Goal: Check status: Check status

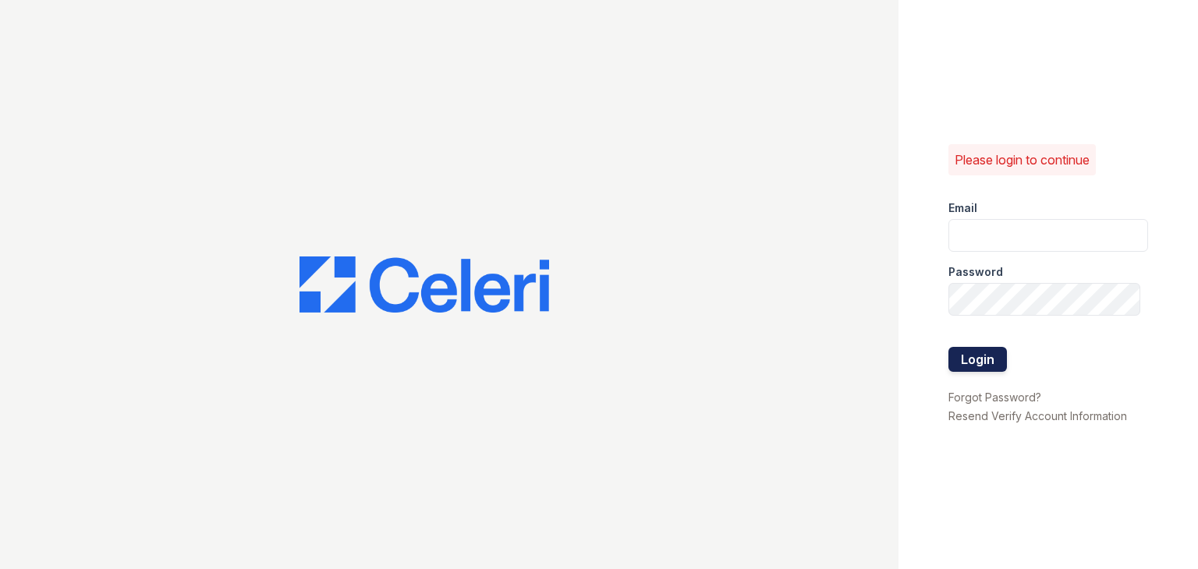
type input "apps3@av1m.com"
click at [983, 356] on button "Login" at bounding box center [977, 359] width 58 height 25
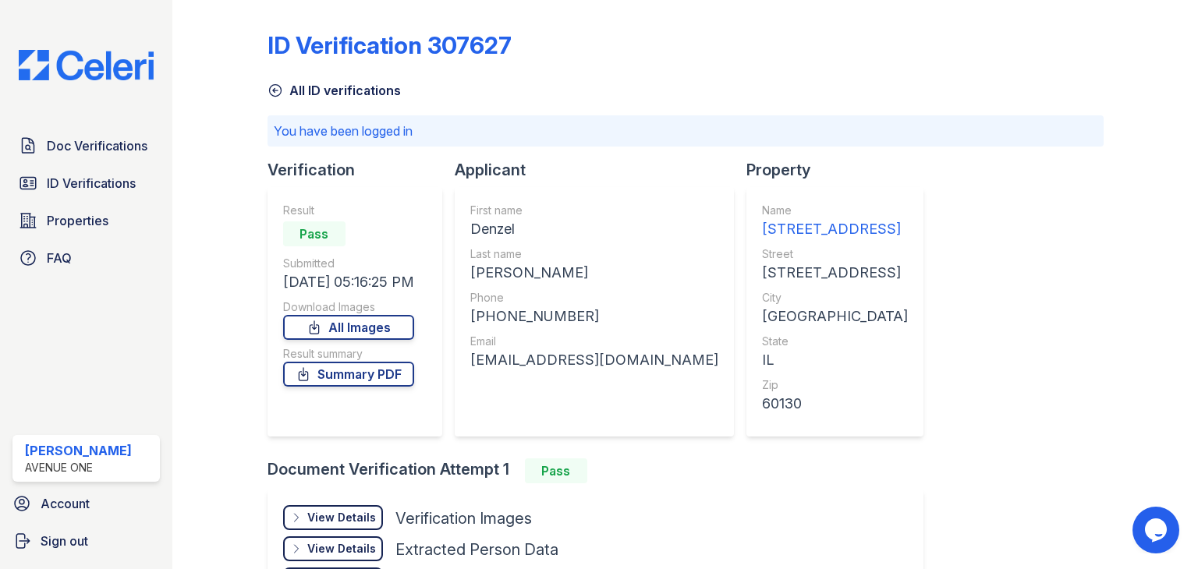
click at [542, 367] on div "moore9330@yahoo.com" at bounding box center [594, 360] width 248 height 22
copy div "moore9330@yahoo.com"
click at [912, 356] on div "ID Verification 307627 All ID verifications You have been logged in Verificatio…" at bounding box center [686, 336] width 836 height 661
